Goal: Task Accomplishment & Management: Manage account settings

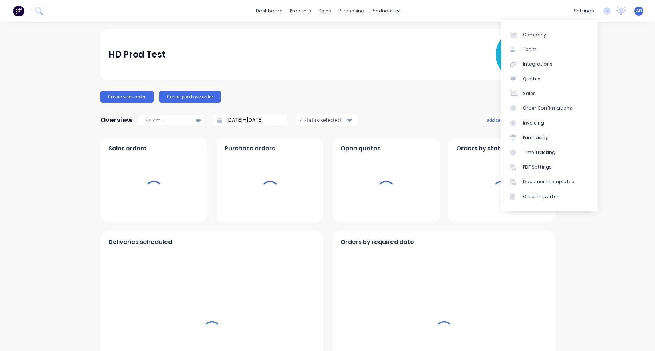
click at [643, 9] on div "AB HD Prod Test Aimon Bio Administrator Profile Sign out" at bounding box center [638, 11] width 9 height 9
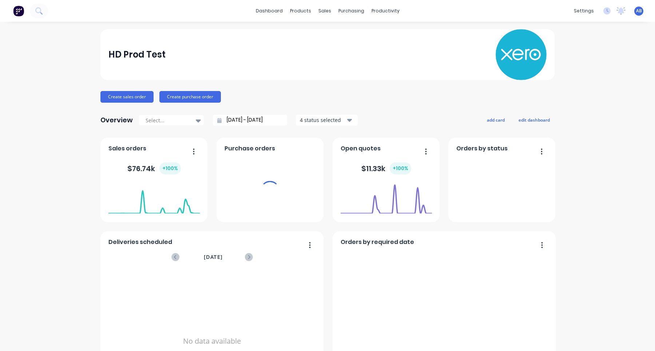
click at [639, 9] on span "AB" at bounding box center [639, 11] width 6 height 7
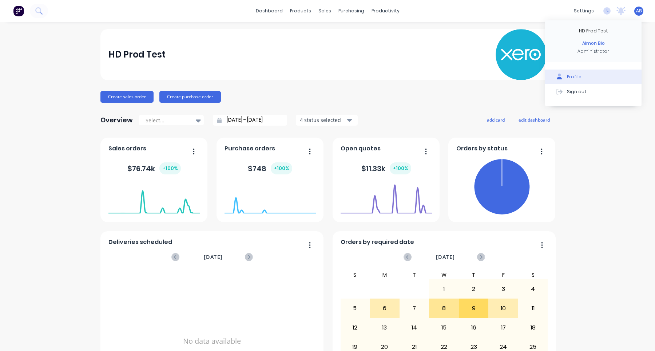
click at [584, 71] on button "Profile" at bounding box center [593, 76] width 96 height 15
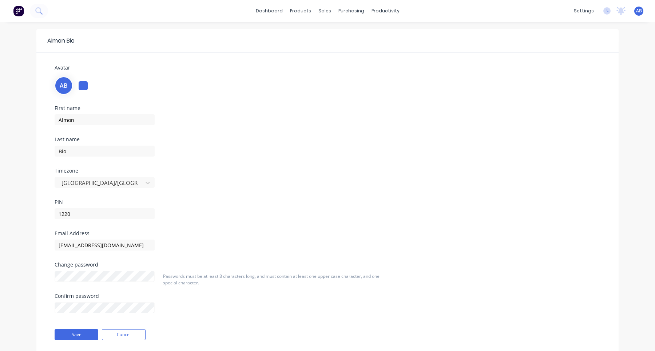
click at [634, 13] on div "AB HD Prod Test Aimon Bio Administrator Profile Sign out" at bounding box center [638, 11] width 9 height 9
click at [642, 11] on div "AB HD Prod Test Aimon Bio Administrator Profile Sign out" at bounding box center [638, 11] width 9 height 9
click at [639, 11] on span "AB" at bounding box center [639, 11] width 6 height 7
click at [590, 88] on button "Sign out" at bounding box center [593, 91] width 96 height 15
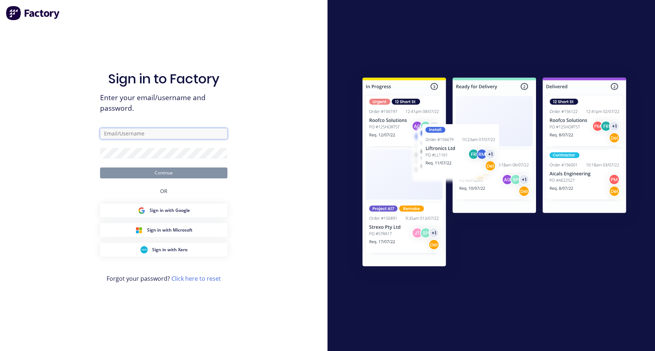
click at [185, 132] on input "text" at bounding box center [163, 133] width 127 height 11
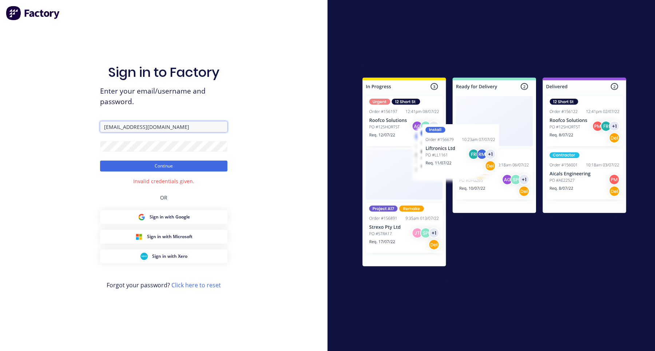
click at [123, 127] on input "aimon@factory.app" at bounding box center [163, 126] width 127 height 11
type input "aimon@xero.factory.app"
click at [100, 160] on button "Continue" at bounding box center [163, 165] width 127 height 11
